Goal: Task Accomplishment & Management: Manage account settings

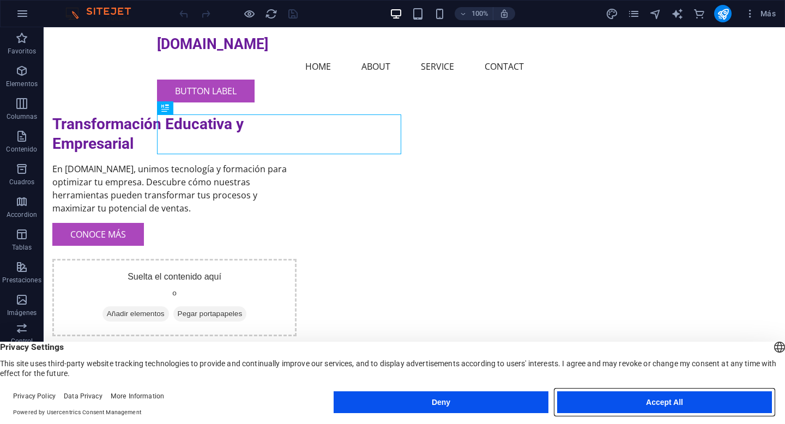
click at [625, 408] on button "Accept All" at bounding box center [664, 402] width 215 height 22
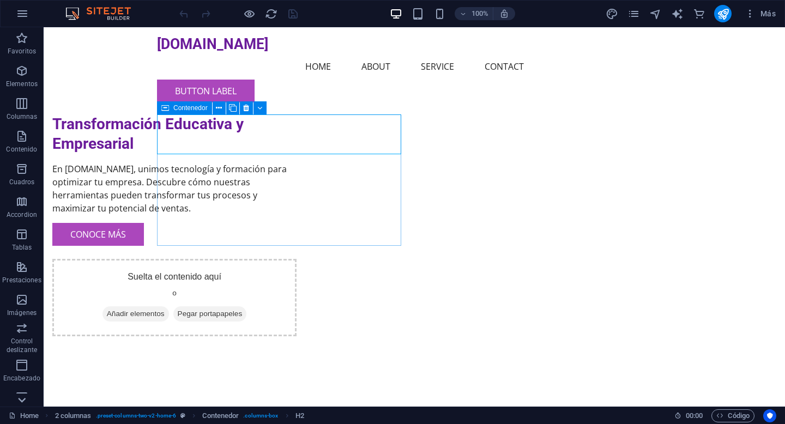
click at [25, 398] on icon at bounding box center [22, 400] width 8 height 5
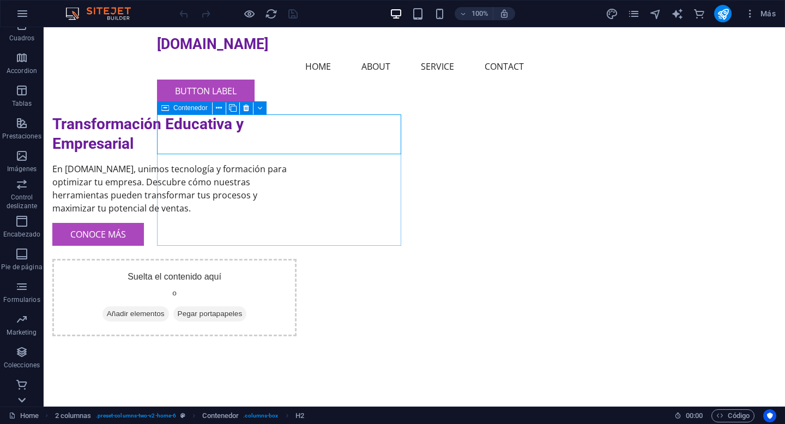
scroll to position [144, 0]
click at [633, 13] on icon "pages" at bounding box center [633, 14] width 13 height 13
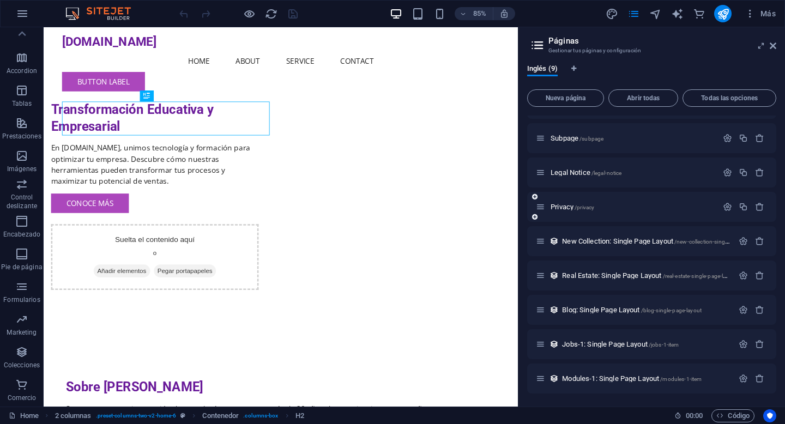
scroll to position [0, 0]
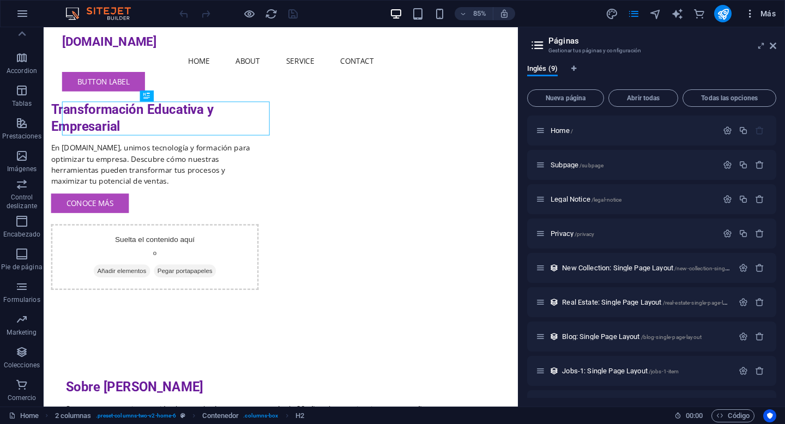
click at [760, 16] on span "Más" at bounding box center [760, 13] width 31 height 11
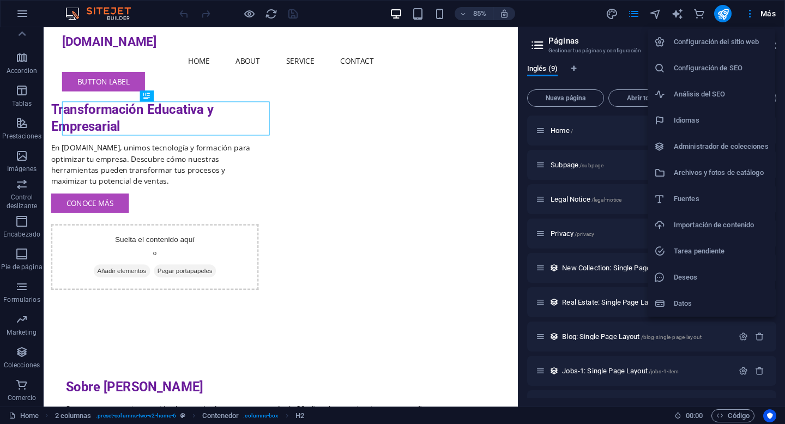
click at [712, 45] on h6 "Configuración del sitio web" at bounding box center [721, 41] width 95 height 13
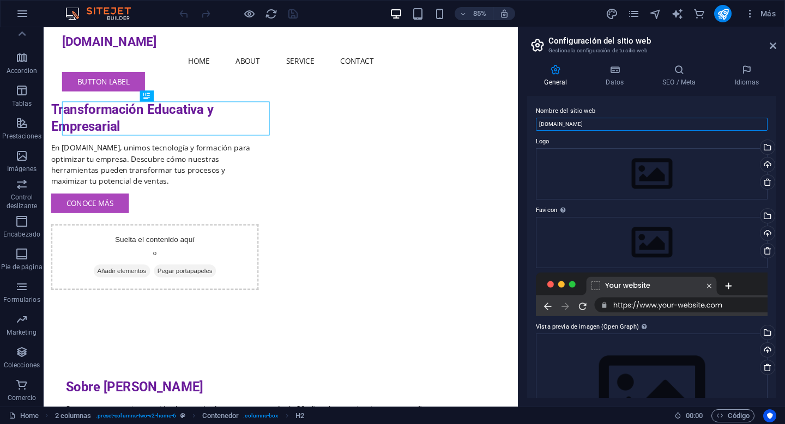
click at [601, 124] on input "[DOMAIN_NAME]" at bounding box center [652, 124] width 232 height 13
type input "[DOMAIN_NAME]"
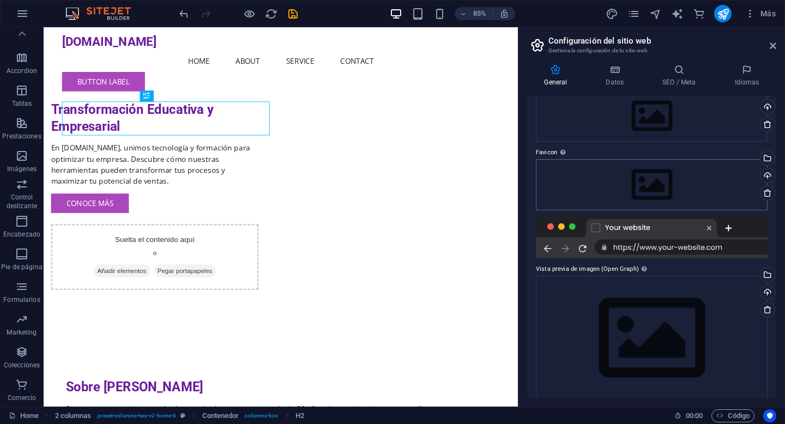
scroll to position [69, 0]
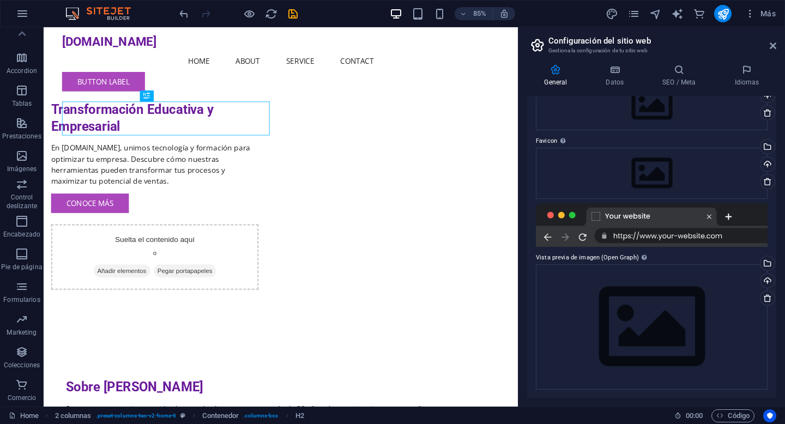
click at [737, 231] on div at bounding box center [652, 225] width 232 height 44
click at [727, 236] on div at bounding box center [652, 225] width 232 height 44
click at [707, 217] on div at bounding box center [652, 225] width 232 height 44
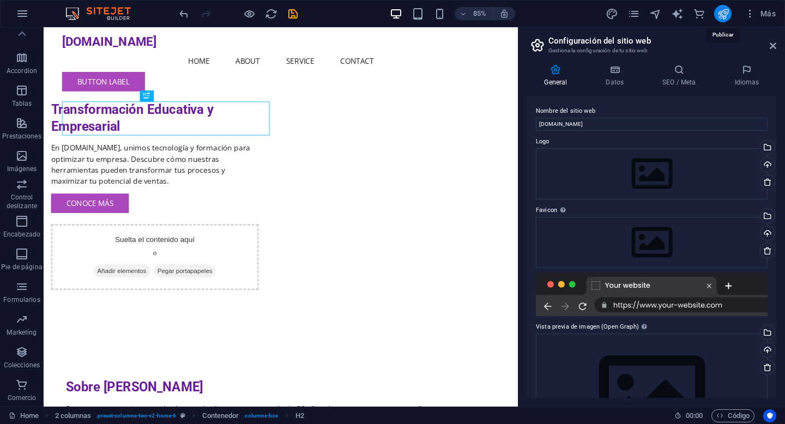
click at [725, 15] on icon "publish" at bounding box center [723, 14] width 13 height 13
